Goal: Task Accomplishment & Management: Complete application form

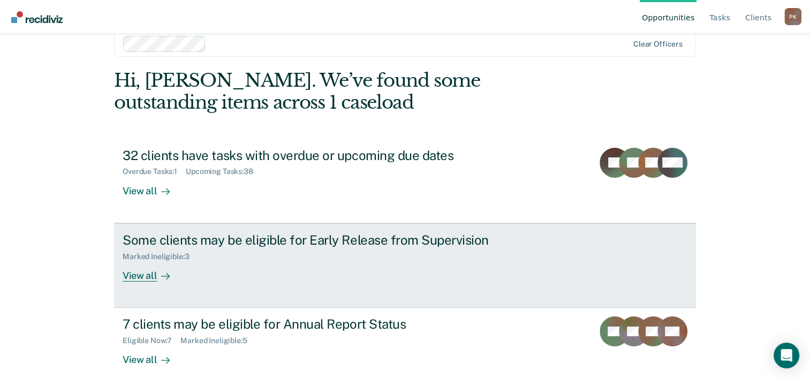
scroll to position [33, 0]
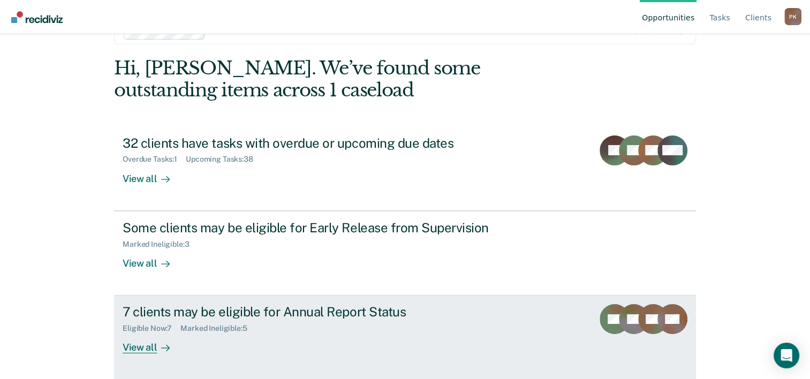
click at [144, 348] on div "View all" at bounding box center [153, 343] width 60 height 21
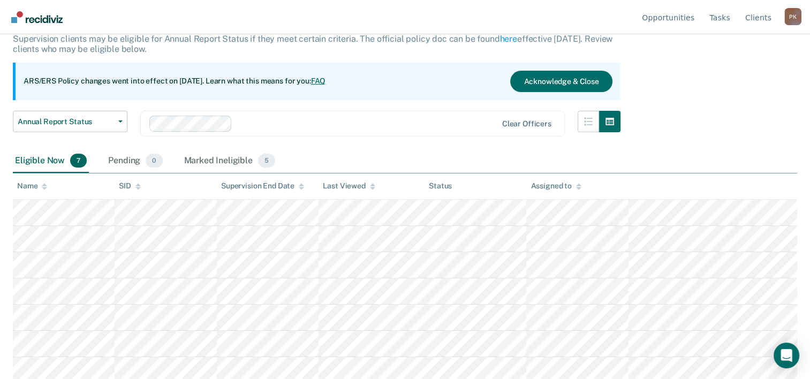
scroll to position [74, 0]
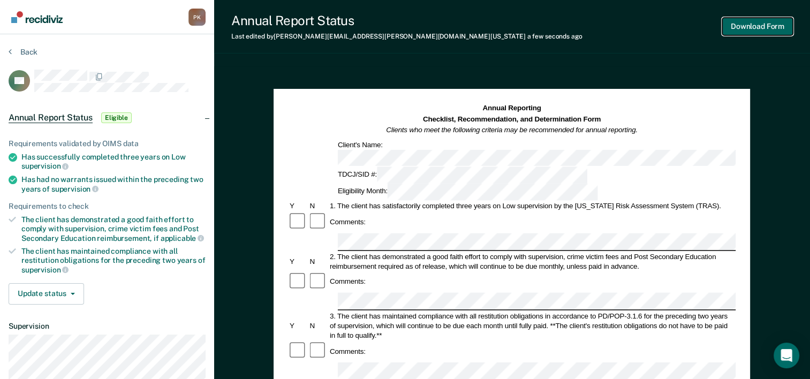
click at [743, 28] on button "Download Form" at bounding box center [757, 27] width 71 height 18
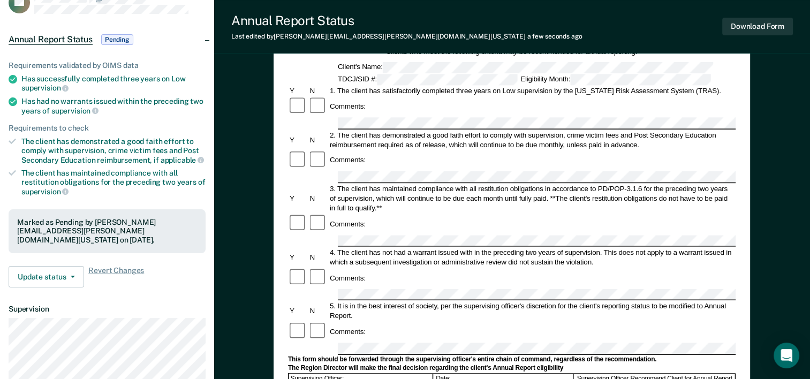
scroll to position [214, 0]
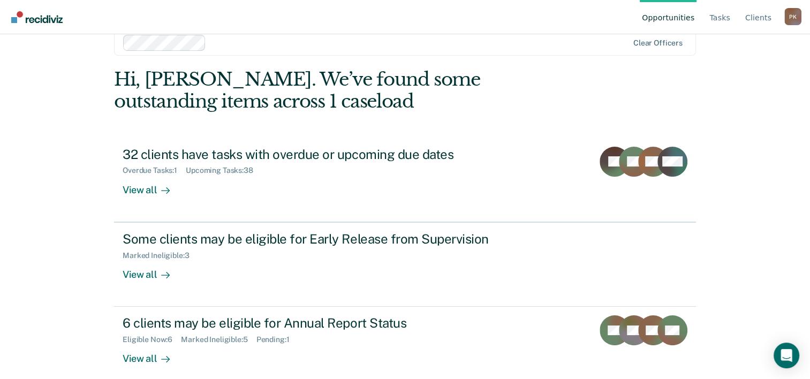
scroll to position [33, 0]
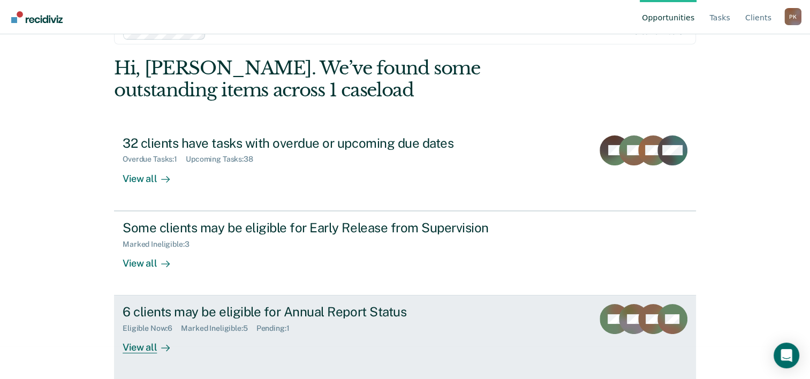
click at [142, 347] on div "View all" at bounding box center [153, 343] width 60 height 21
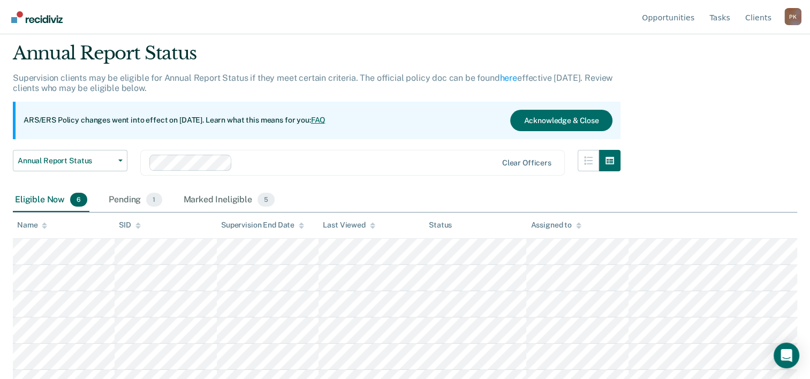
scroll to position [47, 0]
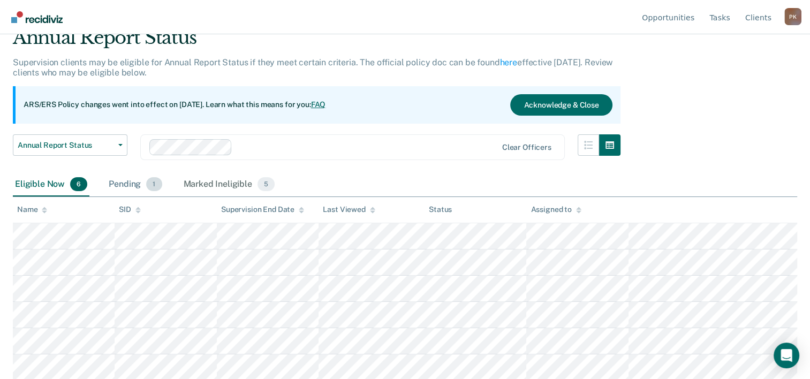
click at [123, 182] on div "Pending 1" at bounding box center [135, 185] width 57 height 24
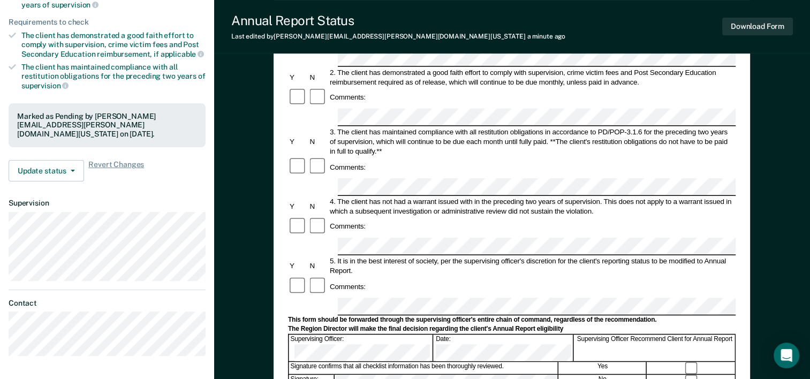
scroll to position [214, 0]
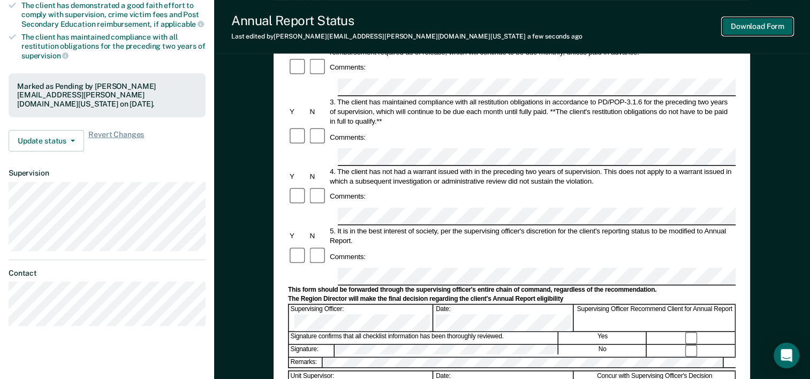
click at [767, 28] on button "Download Form" at bounding box center [757, 27] width 71 height 18
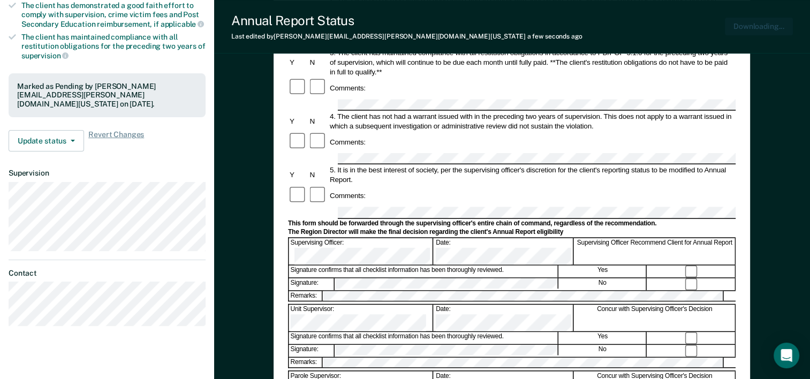
scroll to position [0, 0]
click at [74, 130] on button "Update status" at bounding box center [47, 140] width 76 height 21
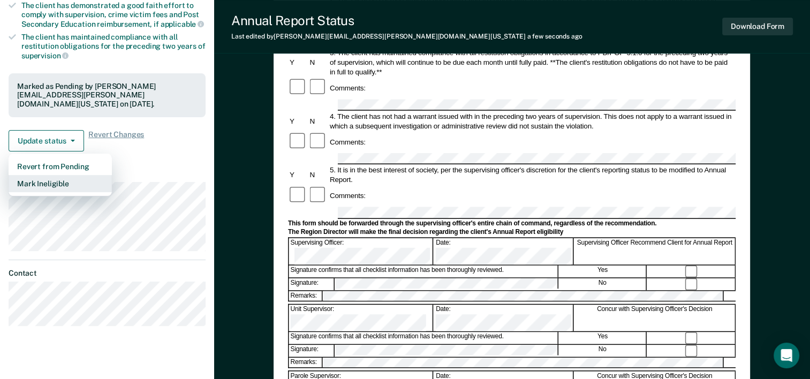
click at [66, 175] on button "Mark Ineligible" at bounding box center [60, 183] width 103 height 17
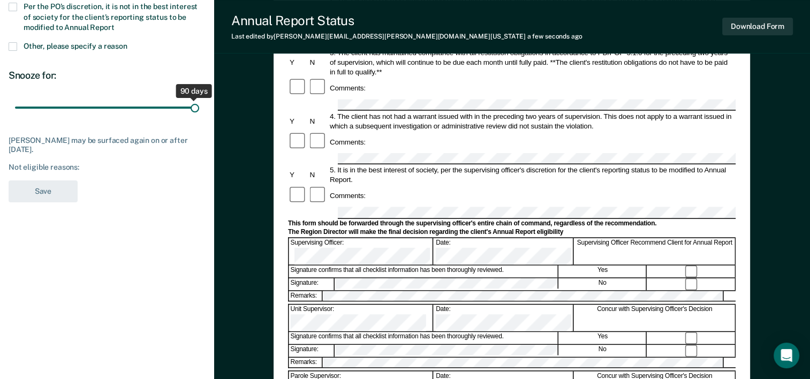
drag, startPoint x: 77, startPoint y: 107, endPoint x: 216, endPoint y: 118, distance: 139.7
type input "90"
click at [199, 117] on input "range" at bounding box center [107, 108] width 184 height 19
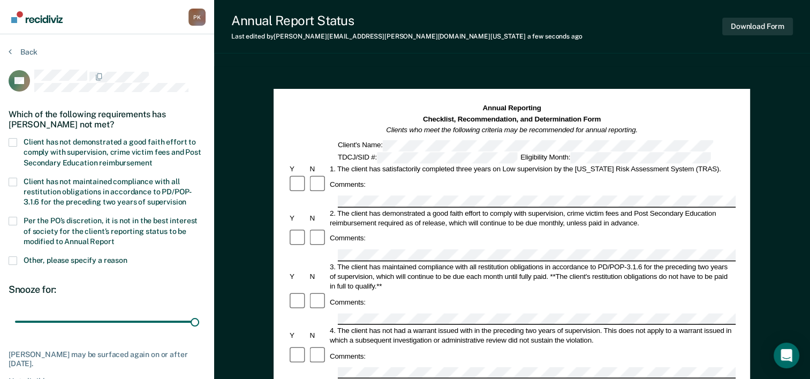
click at [15, 144] on span at bounding box center [13, 142] width 9 height 9
click at [152, 159] on input "Client has not demonstrated a good faith effort to comply with supervision, cri…" at bounding box center [152, 159] width 0 height 0
click at [11, 222] on span at bounding box center [13, 221] width 9 height 9
click at [115, 238] on input "Per the PO’s discretion, it is not in the best interest of society for the clie…" at bounding box center [115, 238] width 0 height 0
click at [15, 179] on span at bounding box center [13, 182] width 9 height 9
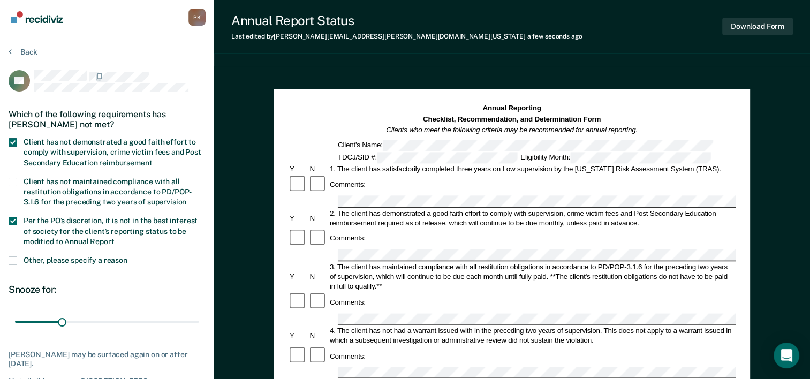
click at [186, 198] on input "Client has not maintained compliance with all restitution obligations in accord…" at bounding box center [186, 198] width 0 height 0
click at [15, 141] on span at bounding box center [13, 142] width 9 height 9
click at [152, 159] on input "Client has not demonstrated a good faith effort to comply with supervision, cri…" at bounding box center [152, 159] width 0 height 0
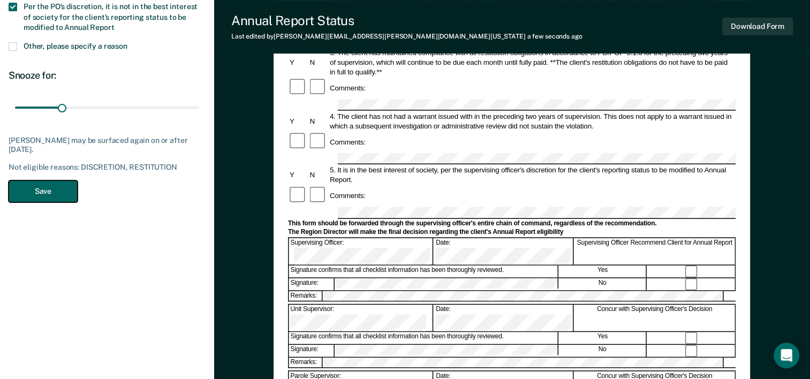
click at [48, 193] on button "Save" at bounding box center [43, 191] width 69 height 22
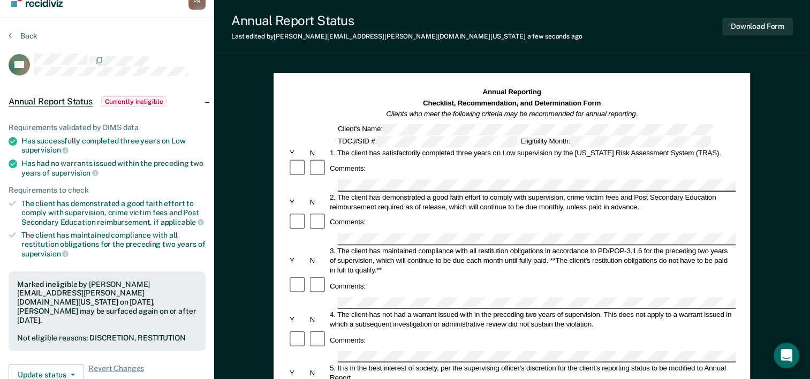
scroll to position [0, 0]
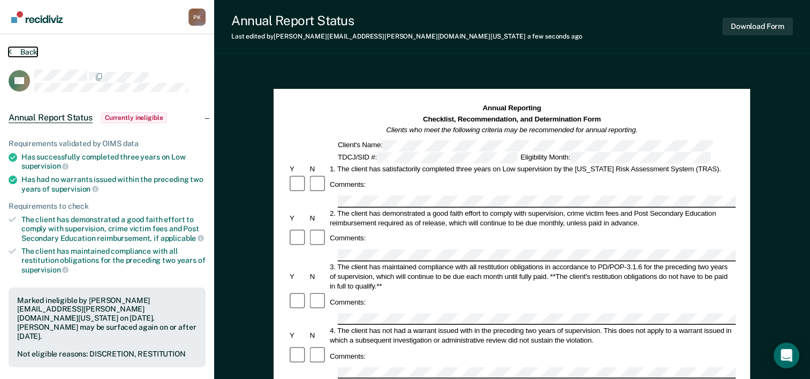
click at [25, 50] on button "Back" at bounding box center [23, 52] width 29 height 10
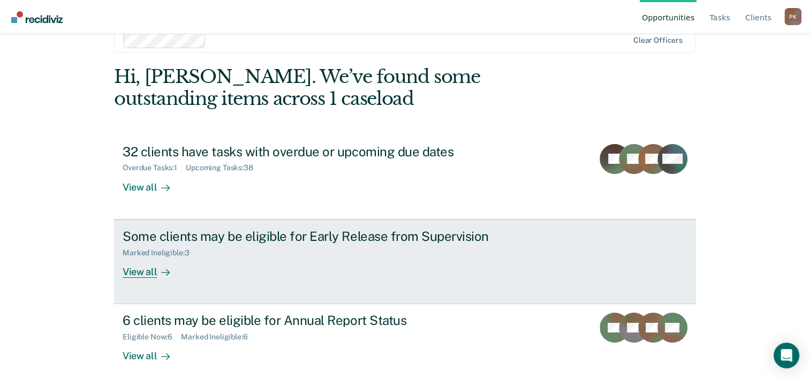
scroll to position [33, 0]
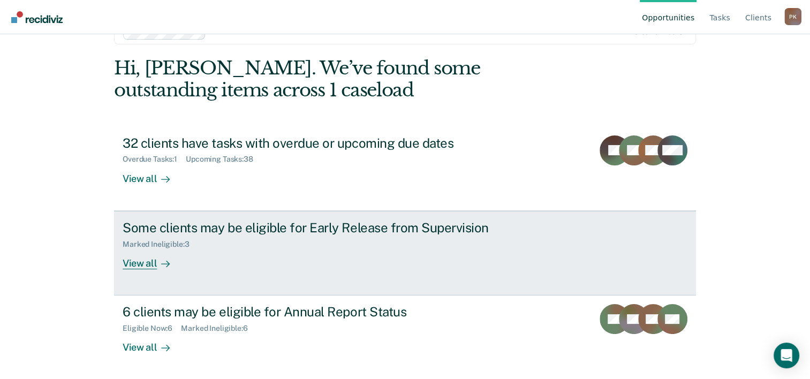
click at [129, 263] on div "View all" at bounding box center [153, 258] width 60 height 21
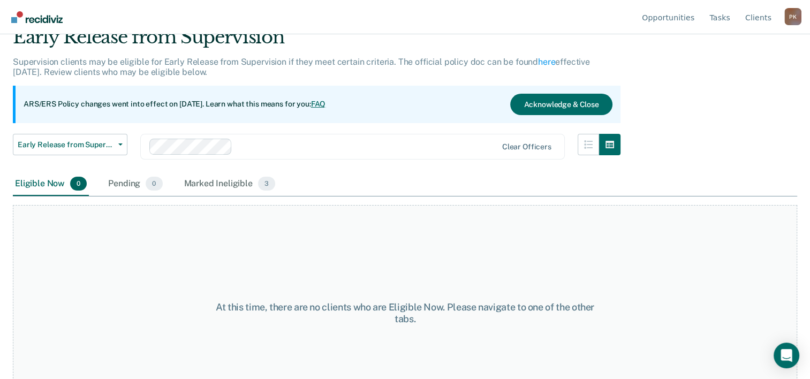
scroll to position [89, 0]
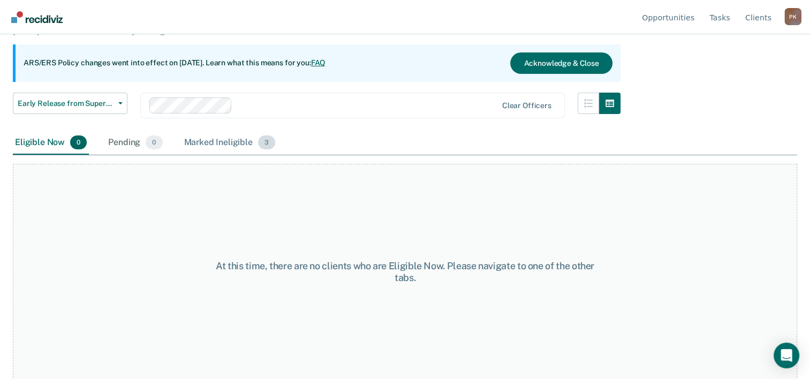
click at [218, 140] on div "Marked Ineligible 3" at bounding box center [230, 143] width 96 height 24
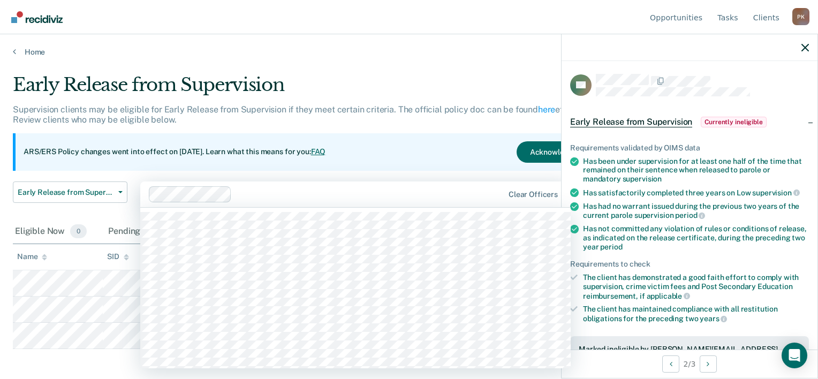
click at [428, 203] on div "Clear officers" at bounding box center [355, 195] width 431 height 26
click at [501, 52] on link "Home" at bounding box center [409, 52] width 793 height 10
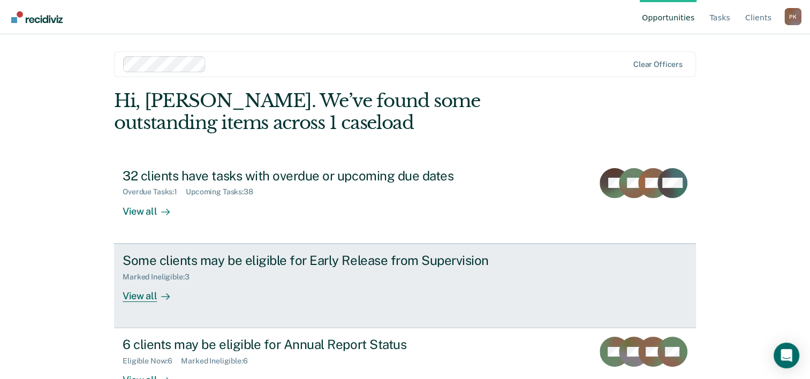
click at [145, 296] on div "View all" at bounding box center [153, 291] width 60 height 21
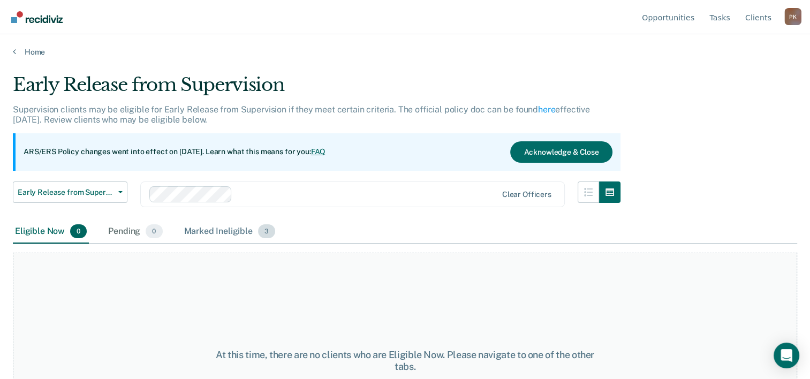
click at [239, 229] on div "Marked Ineligible 3" at bounding box center [230, 232] width 96 height 24
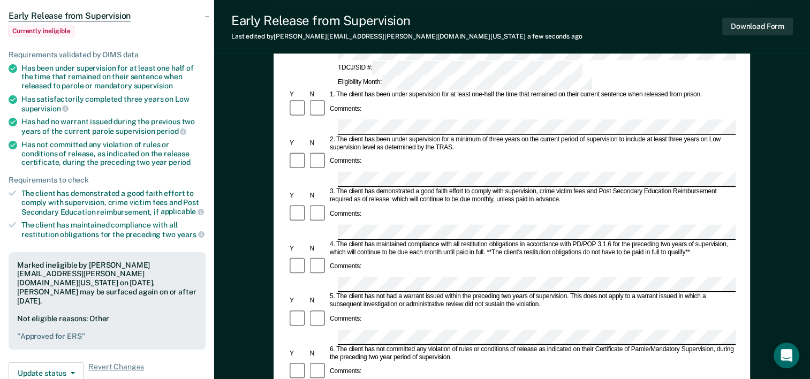
scroll to position [107, 0]
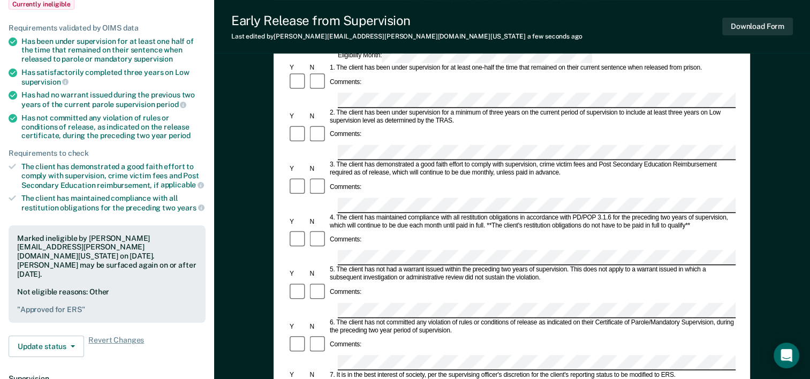
scroll to position [214, 0]
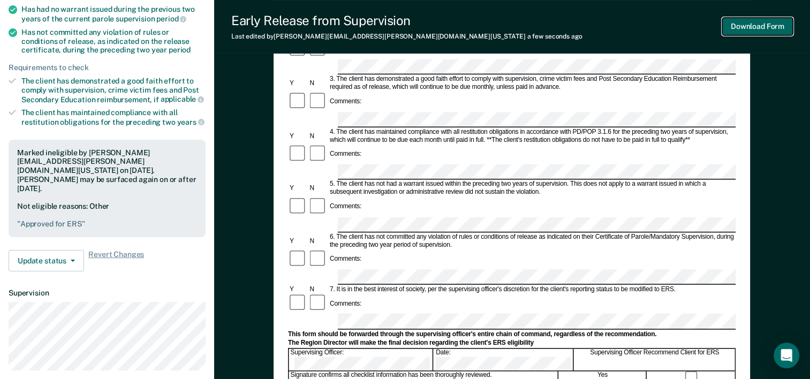
click at [757, 26] on button "Download Form" at bounding box center [757, 27] width 71 height 18
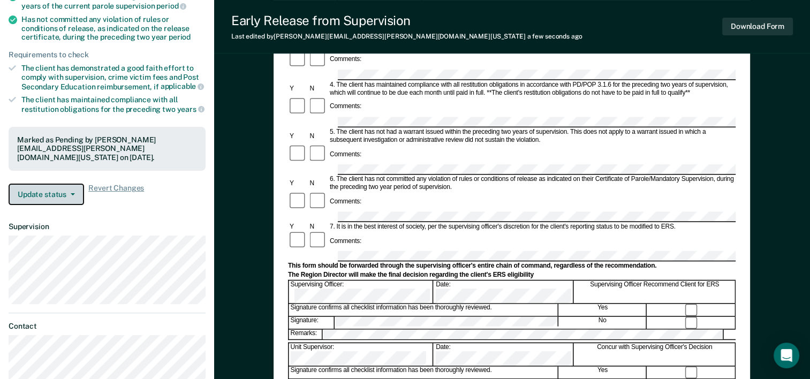
click at [69, 184] on button "Update status" at bounding box center [47, 194] width 76 height 21
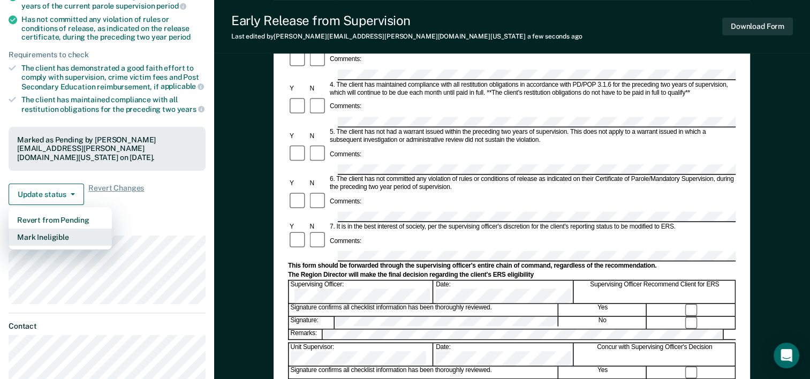
click at [70, 229] on button "Mark Ineligible" at bounding box center [60, 237] width 103 height 17
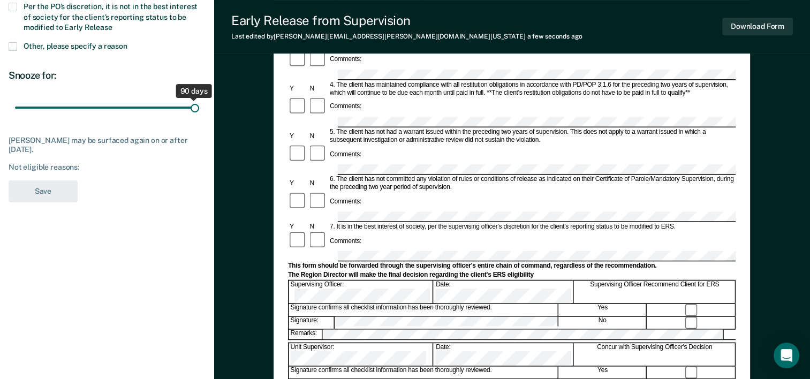
drag, startPoint x: 77, startPoint y: 105, endPoint x: 203, endPoint y: 114, distance: 126.6
click at [199, 114] on input "range" at bounding box center [107, 108] width 184 height 19
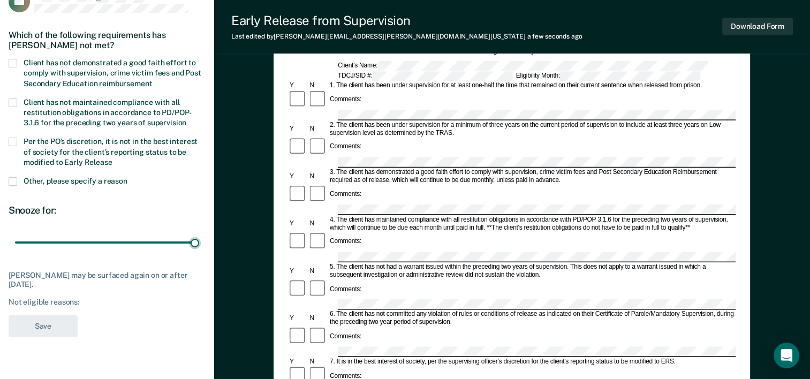
scroll to position [0, 0]
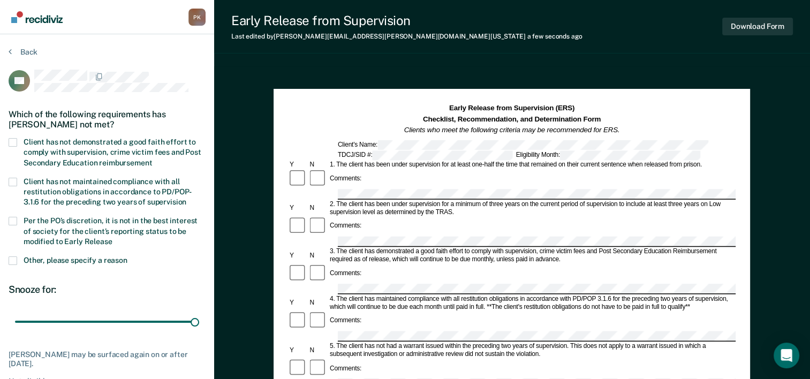
click at [15, 182] on span at bounding box center [13, 182] width 9 height 9
click at [186, 198] on input "Client has not maintained compliance with all restitution obligations in accord…" at bounding box center [186, 198] width 0 height 0
click at [15, 221] on span at bounding box center [13, 221] width 9 height 9
click at [112, 238] on input "Per the PO’s discretion, it is not in the best interest of society for the clie…" at bounding box center [112, 238] width 0 height 0
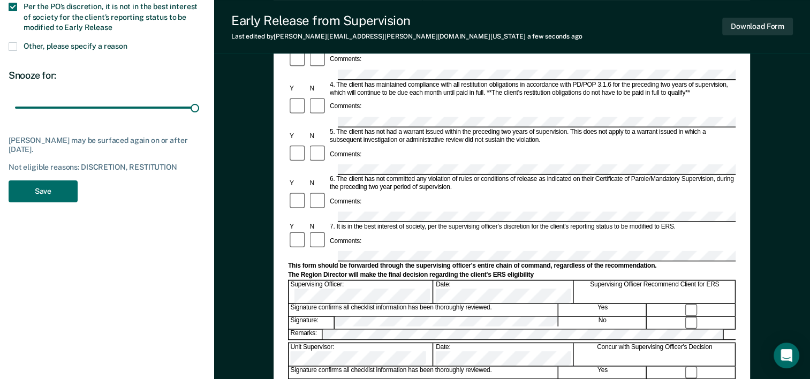
drag, startPoint x: 60, startPoint y: 108, endPoint x: 225, endPoint y: 123, distance: 165.6
type input "365"
click at [199, 117] on input "range" at bounding box center [107, 108] width 184 height 19
click at [54, 191] on button "Save" at bounding box center [43, 191] width 69 height 22
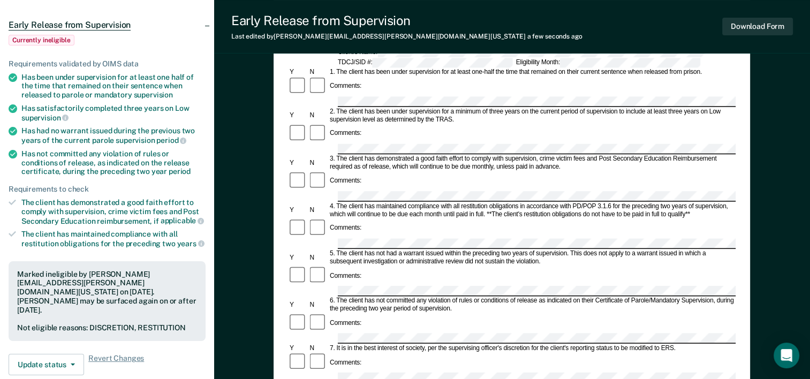
scroll to position [0, 0]
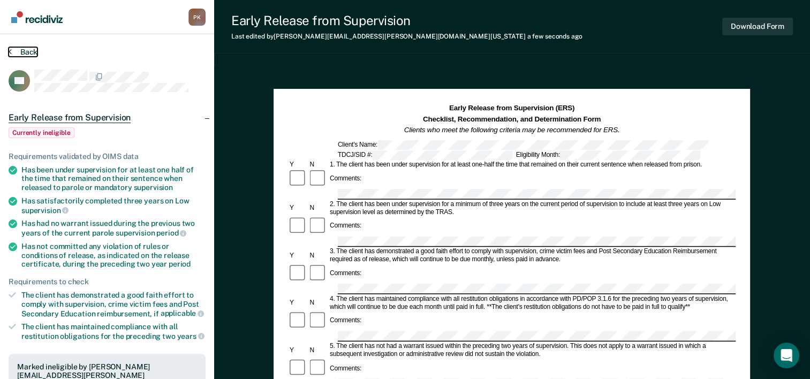
click at [26, 52] on button "Back" at bounding box center [23, 52] width 29 height 10
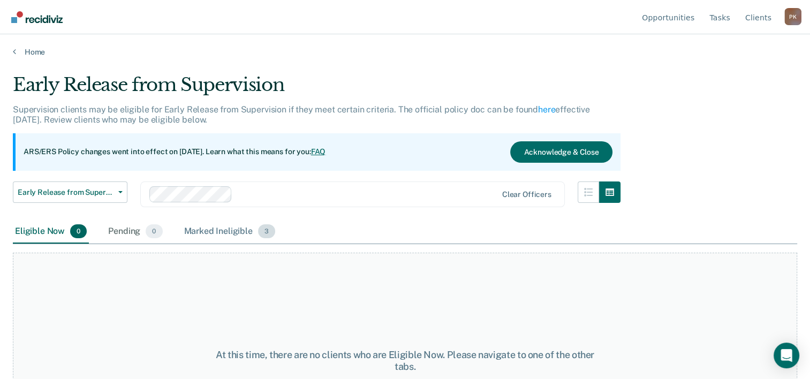
click at [210, 232] on div "Marked Ineligible 3" at bounding box center [230, 232] width 96 height 24
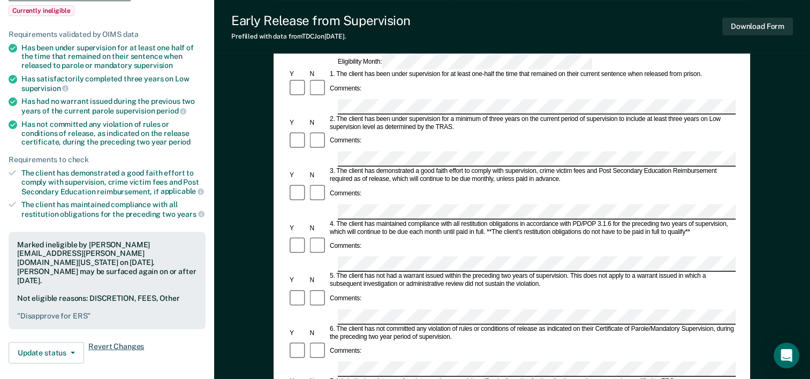
scroll to position [54, 0]
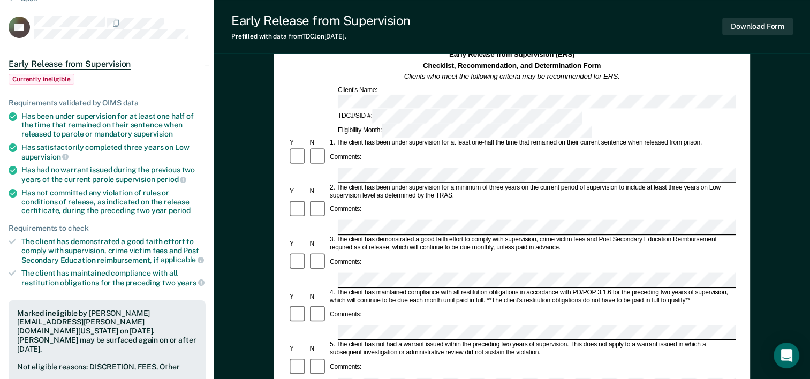
click at [15, 114] on icon at bounding box center [13, 116] width 9 height 9
click at [12, 116] on icon at bounding box center [13, 116] width 9 height 9
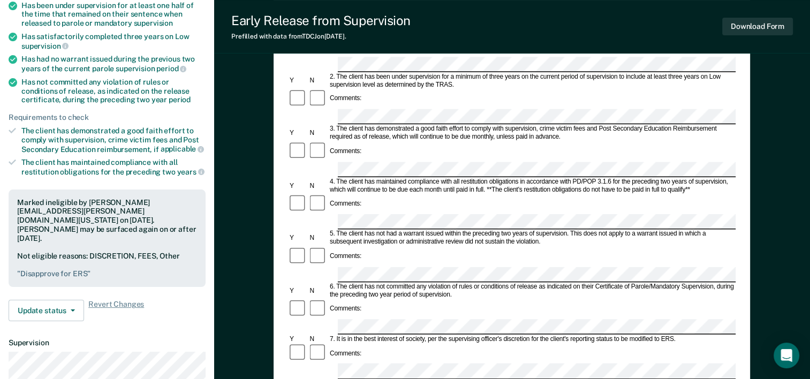
scroll to position [268, 0]
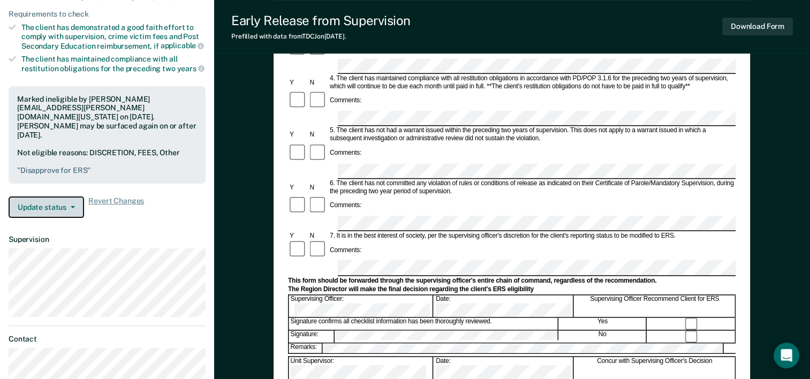
click at [69, 197] on button "Update status" at bounding box center [47, 207] width 76 height 21
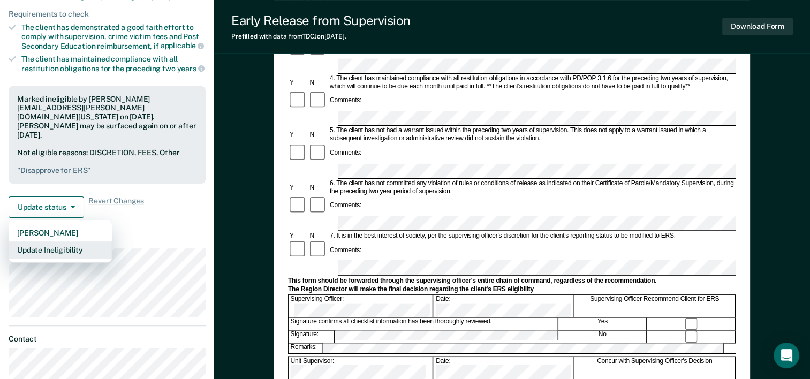
click at [62, 242] on button "Update Ineligibility" at bounding box center [60, 250] width 103 height 17
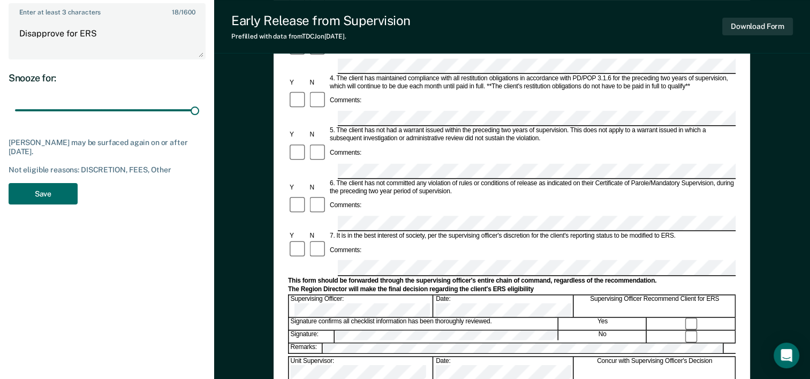
drag, startPoint x: 60, startPoint y: 107, endPoint x: 209, endPoint y: 124, distance: 150.4
type input "365"
click at [199, 119] on input "range" at bounding box center [107, 110] width 184 height 19
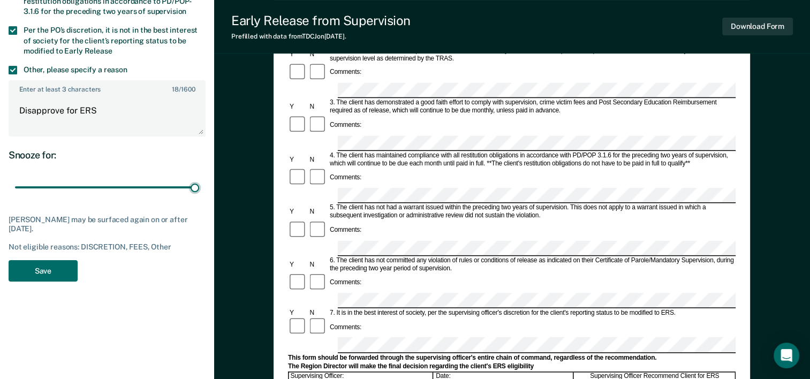
scroll to position [54, 0]
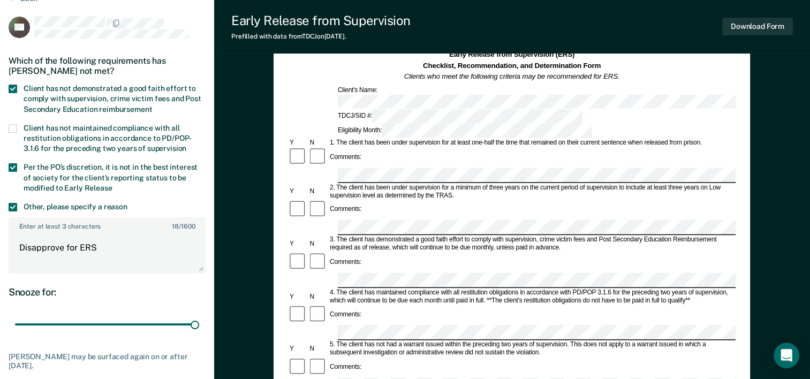
click at [15, 86] on span at bounding box center [13, 89] width 9 height 9
click at [152, 105] on input "Client has not demonstrated a good faith effort to comply with supervision, cri…" at bounding box center [152, 105] width 0 height 0
click at [11, 167] on span at bounding box center [13, 167] width 9 height 9
click at [112, 184] on input "Per the PO’s discretion, it is not in the best interest of society for the clie…" at bounding box center [112, 184] width 0 height 0
click at [14, 206] on span at bounding box center [13, 207] width 9 height 9
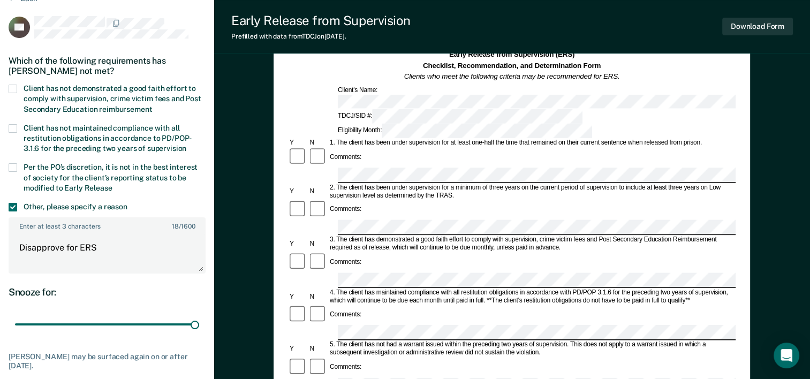
click at [127, 203] on input "Other, please specify a reason" at bounding box center [127, 203] width 0 height 0
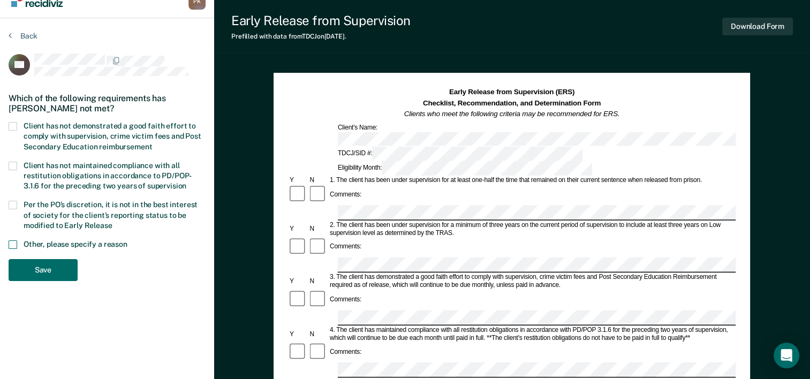
scroll to position [0, 0]
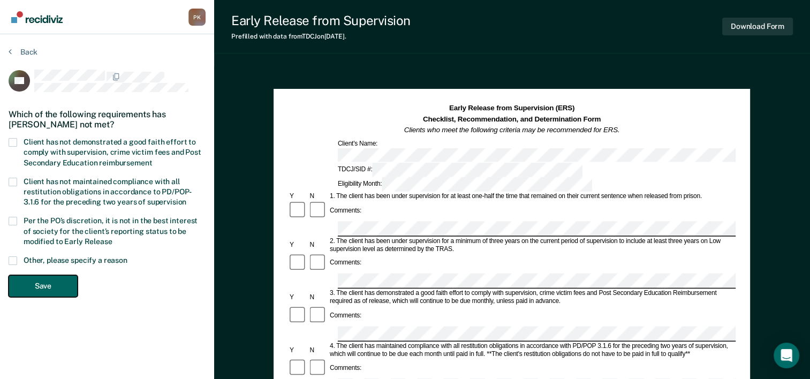
click at [38, 285] on button "Save" at bounding box center [43, 286] width 69 height 22
